Goal: Navigation & Orientation: Find specific page/section

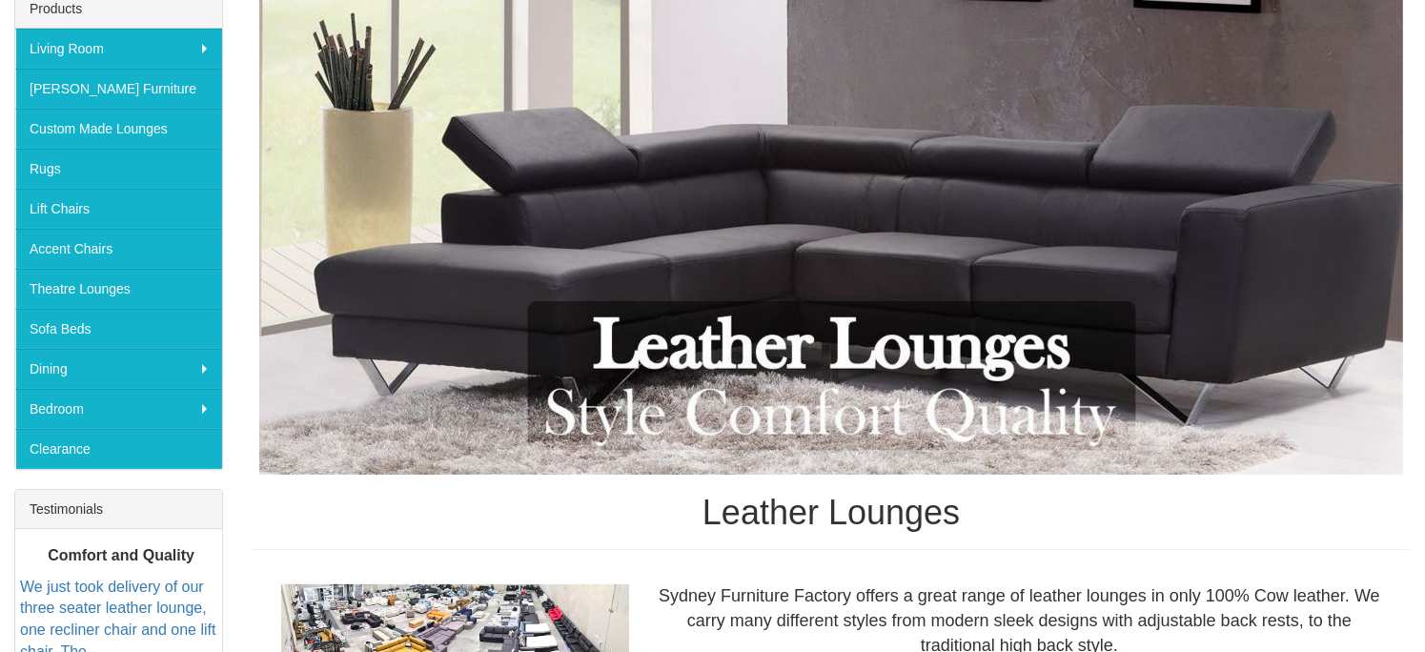
scroll to position [286, 0]
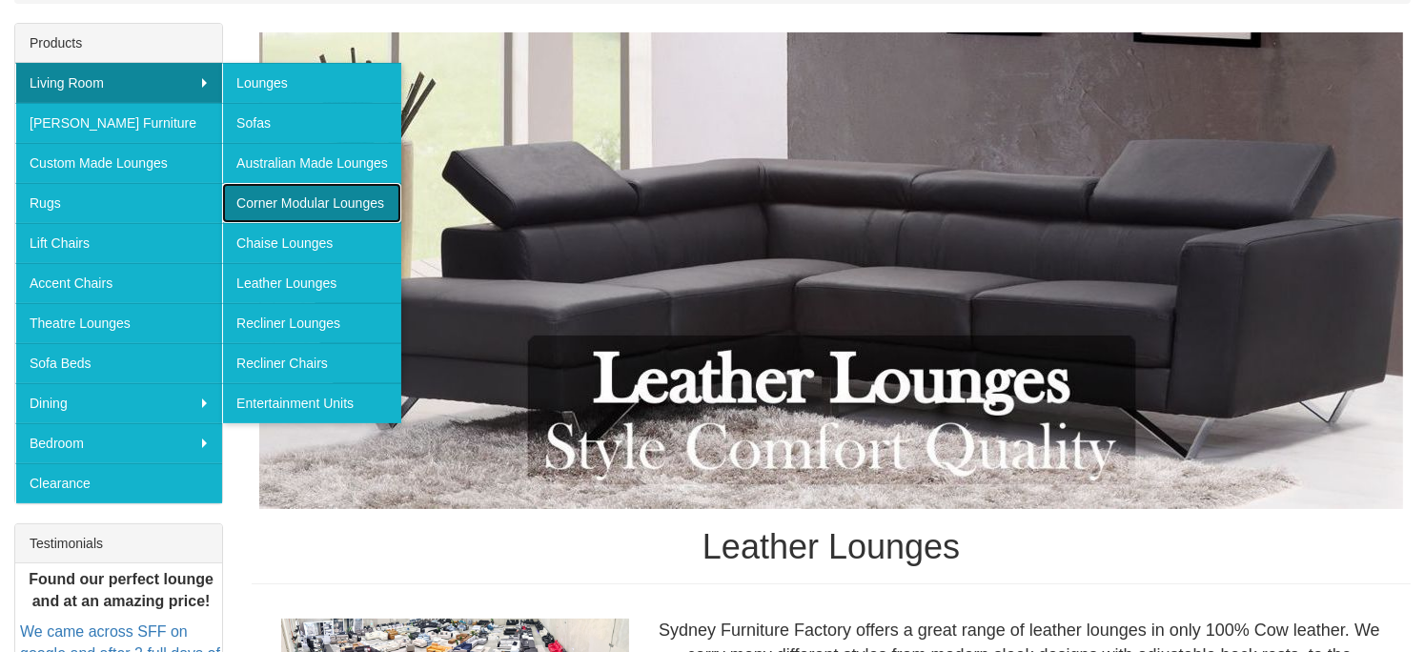
click at [370, 193] on link "Corner Modular Lounges" at bounding box center [311, 203] width 179 height 40
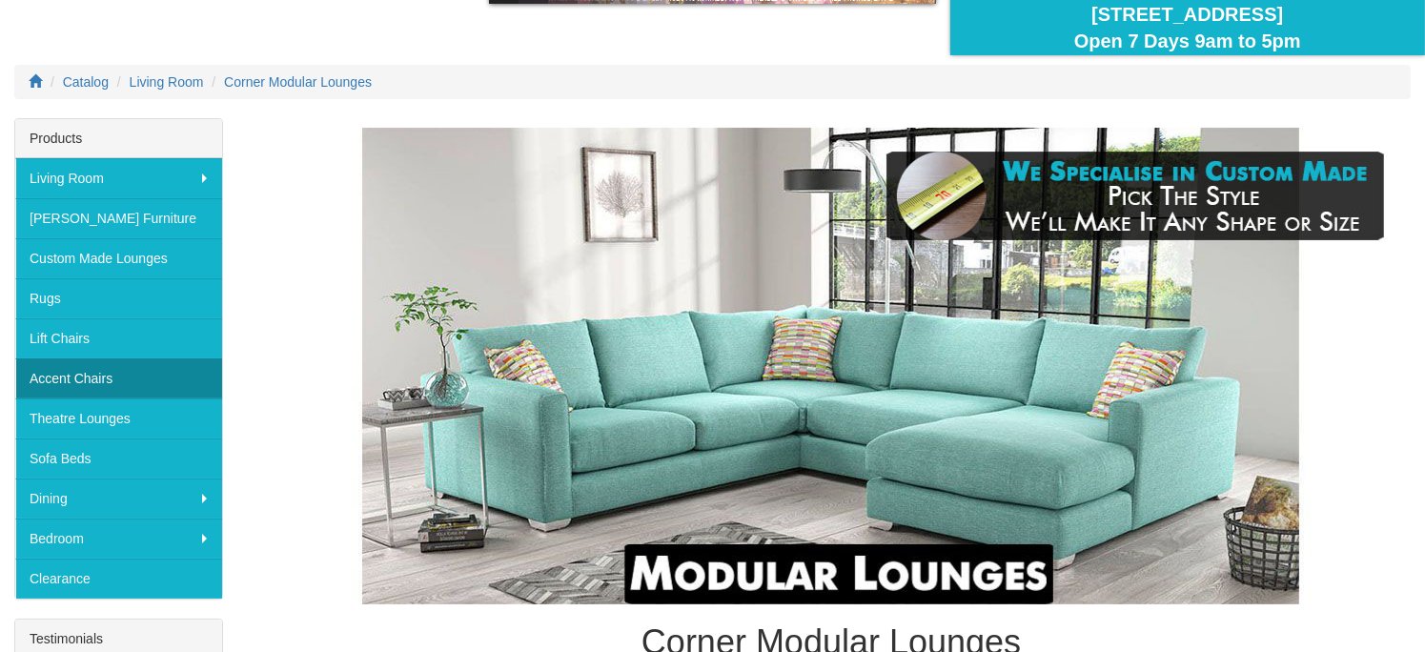
scroll to position [95, 0]
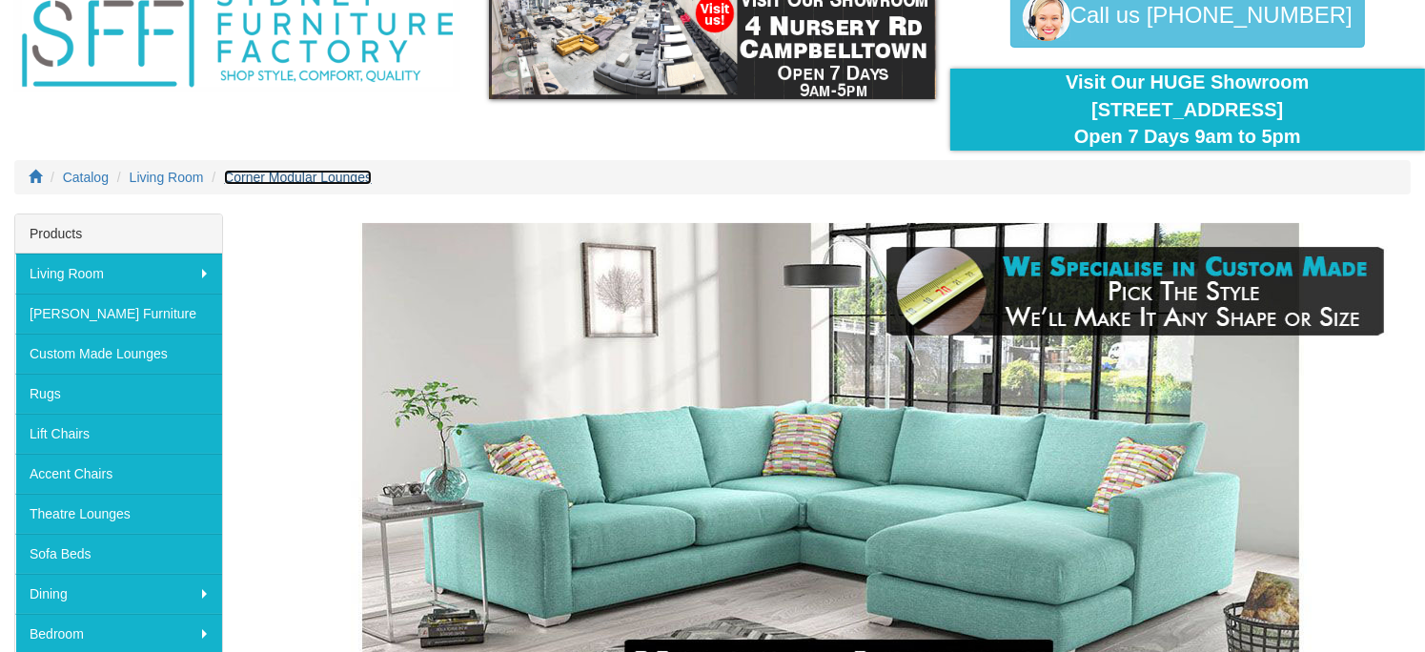
click at [283, 174] on span "Corner Modular Lounges" at bounding box center [298, 177] width 148 height 15
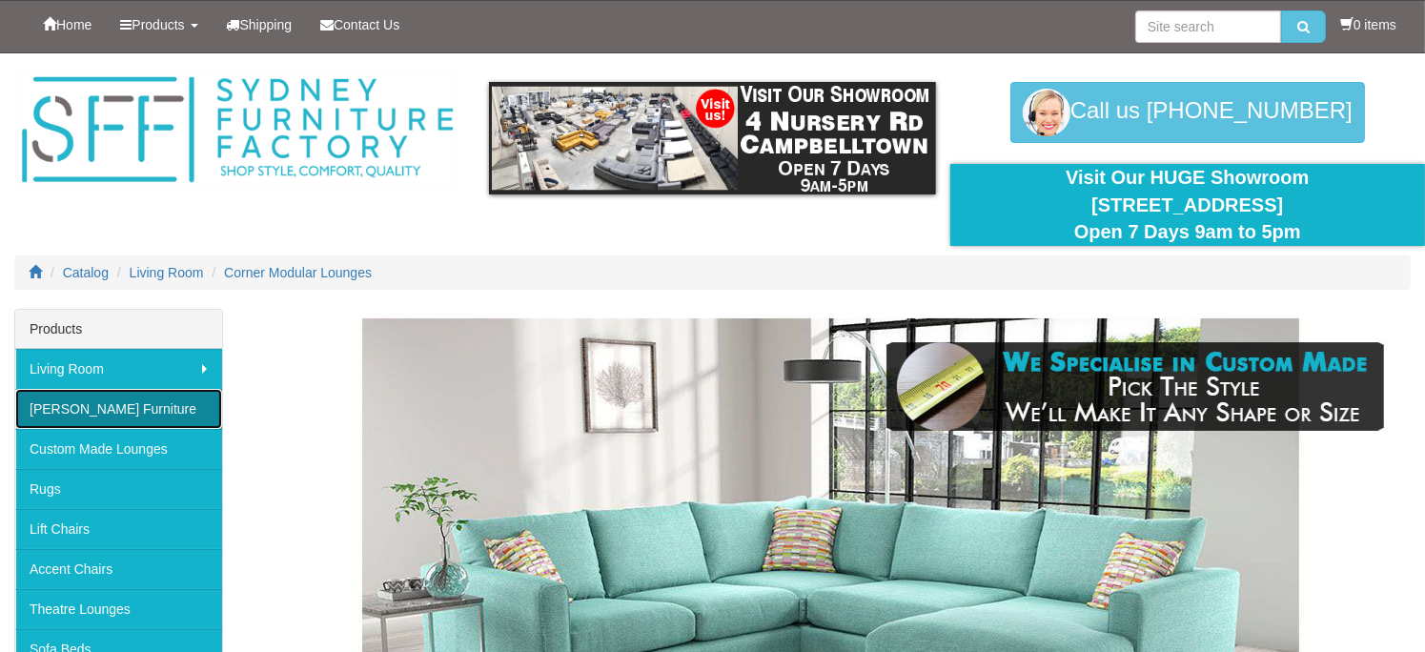
click at [121, 411] on link "[PERSON_NAME] Furniture" at bounding box center [118, 409] width 207 height 40
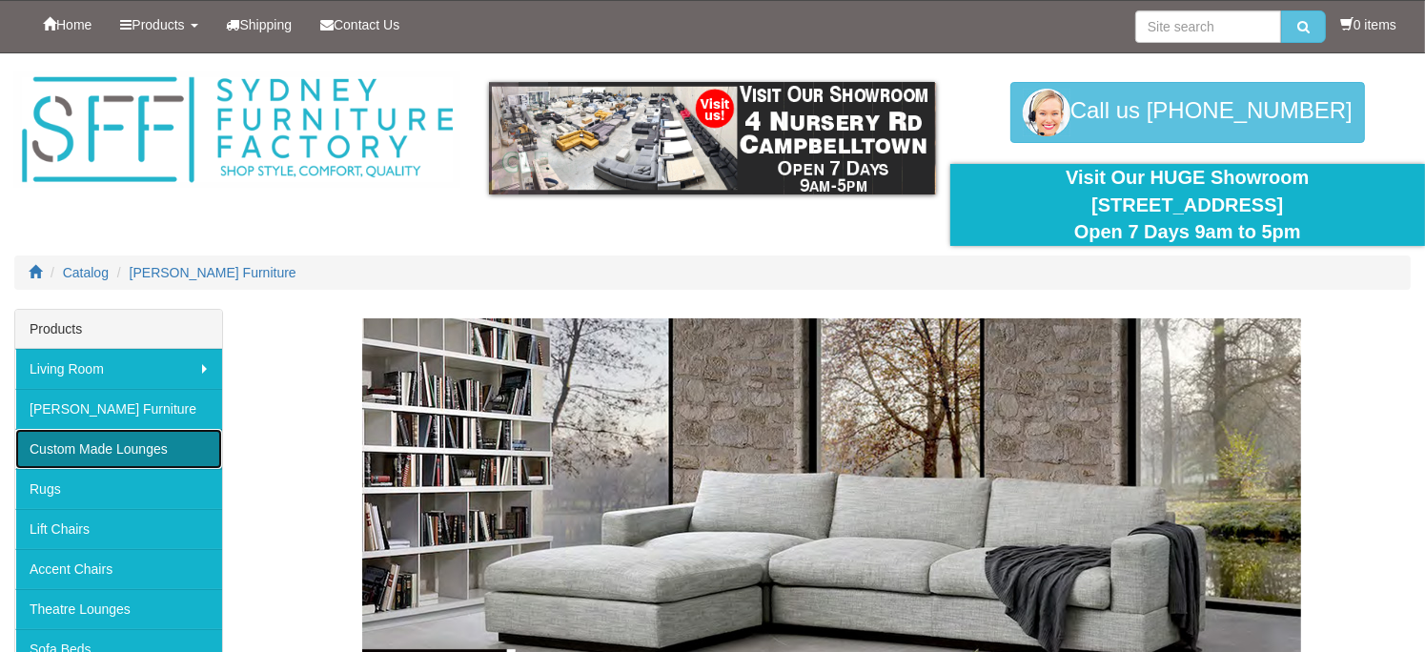
click at [152, 455] on link "Custom Made Lounges" at bounding box center [118, 449] width 207 height 40
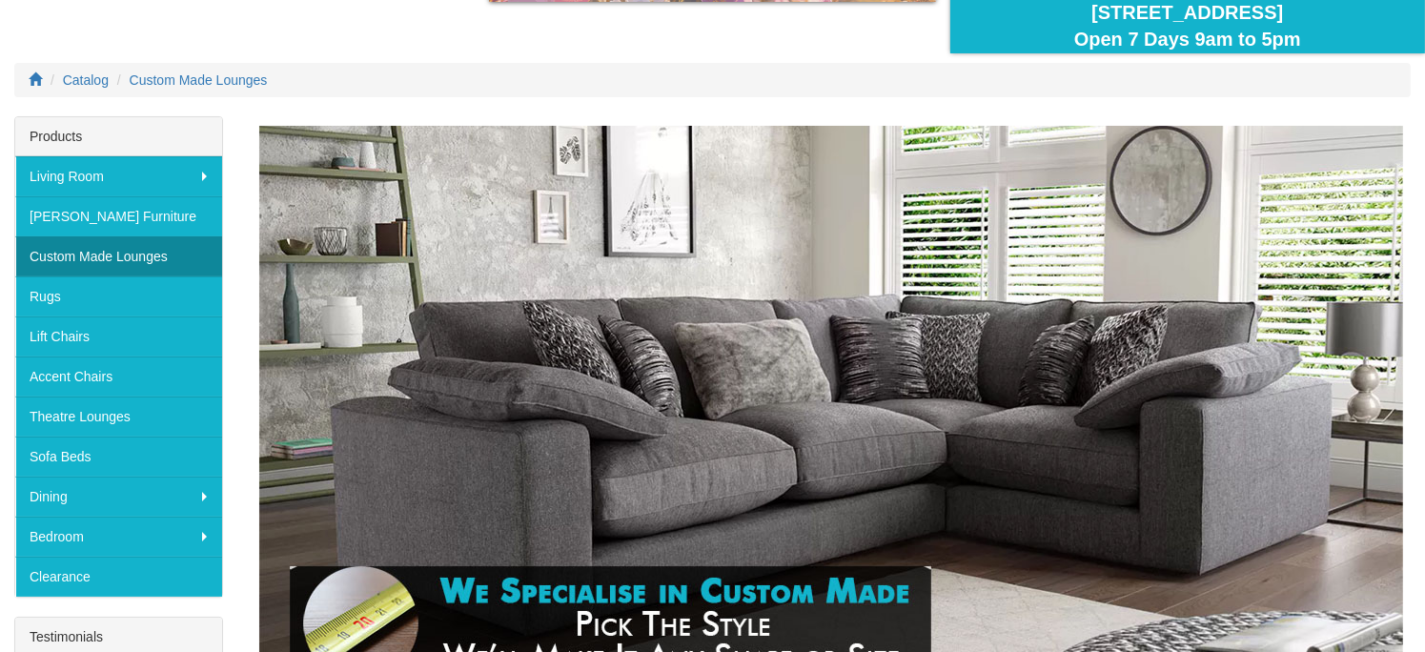
scroll to position [191, 0]
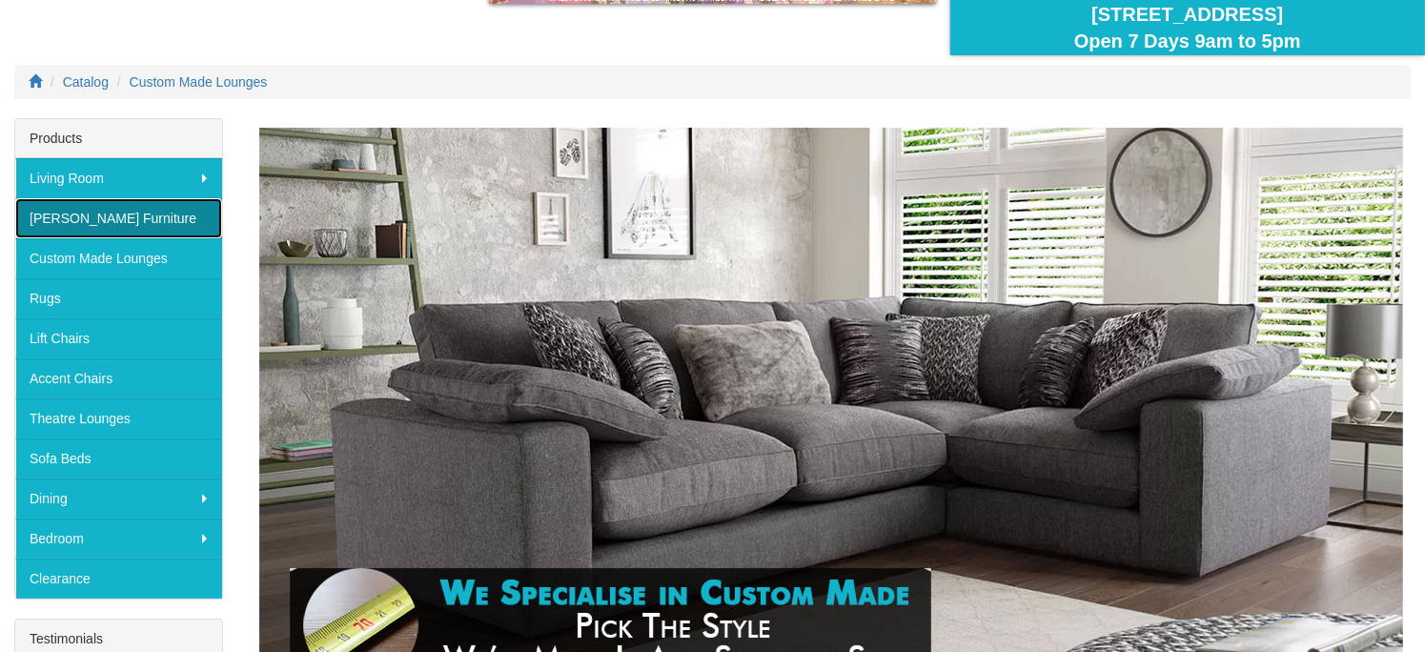
click at [112, 216] on link "[PERSON_NAME] Furniture" at bounding box center [118, 218] width 207 height 40
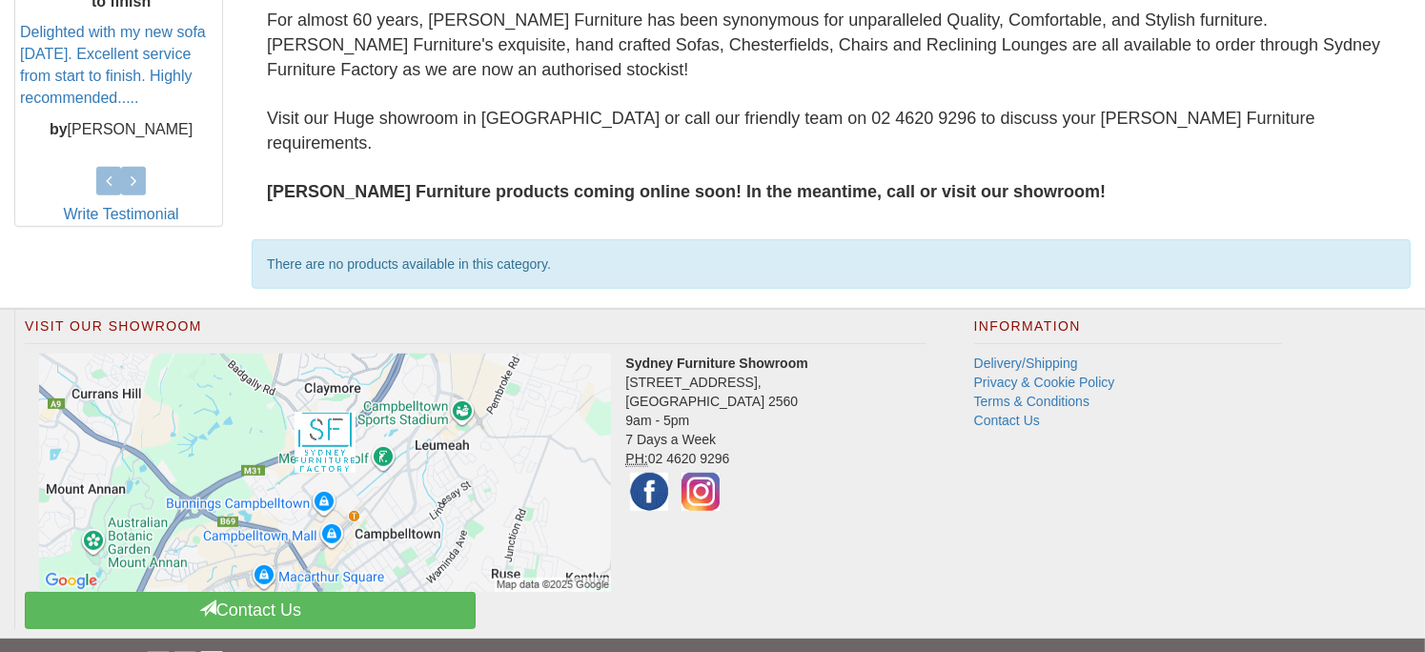
scroll to position [904, 0]
